Goal: Find specific page/section: Find specific page/section

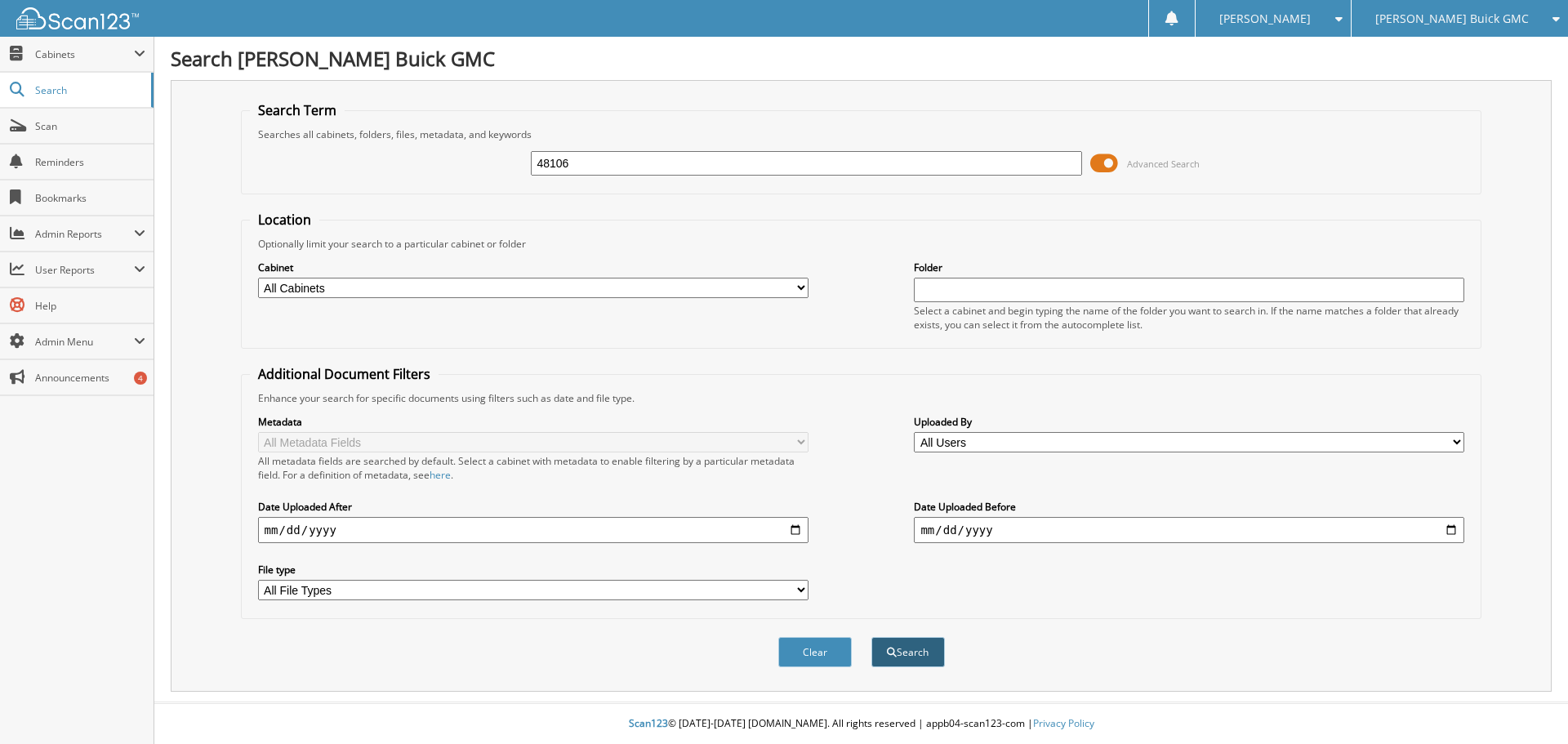
type input "48106"
click at [908, 654] on button "Search" at bounding box center [908, 652] width 73 height 30
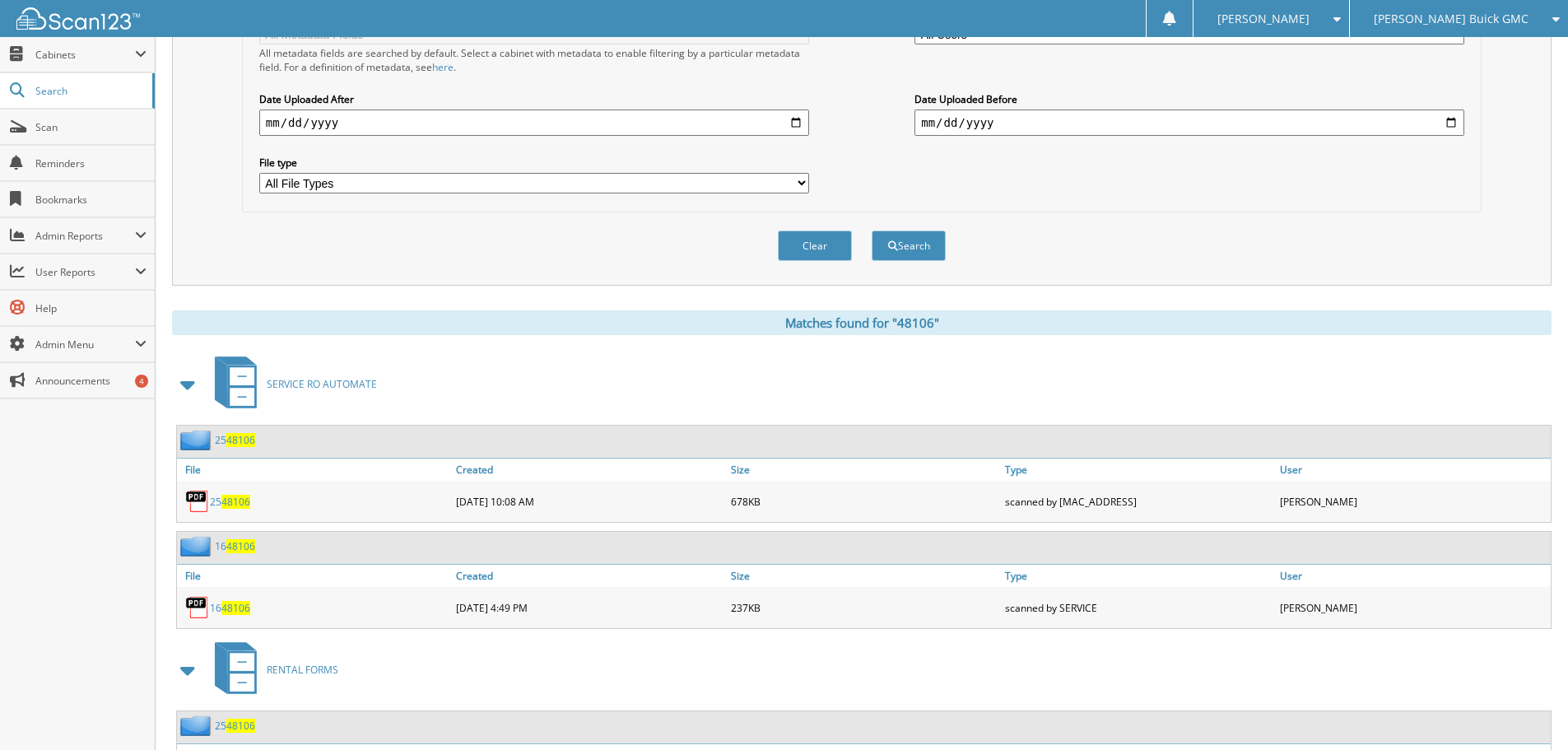
scroll to position [414, 0]
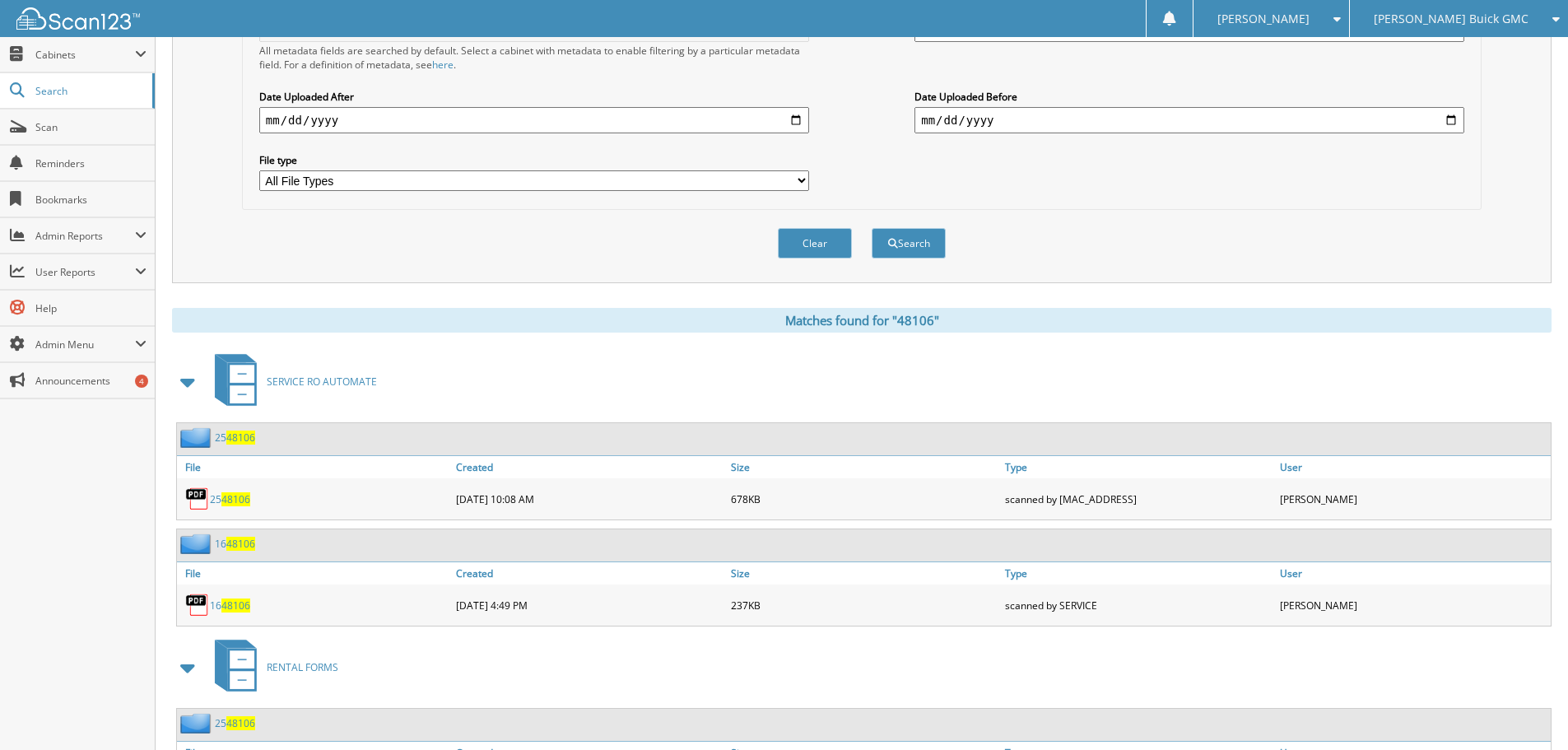
click at [234, 500] on span "48106" at bounding box center [236, 499] width 29 height 14
click at [215, 497] on link "25 48106" at bounding box center [230, 499] width 40 height 14
